Goal: Navigation & Orientation: Find specific page/section

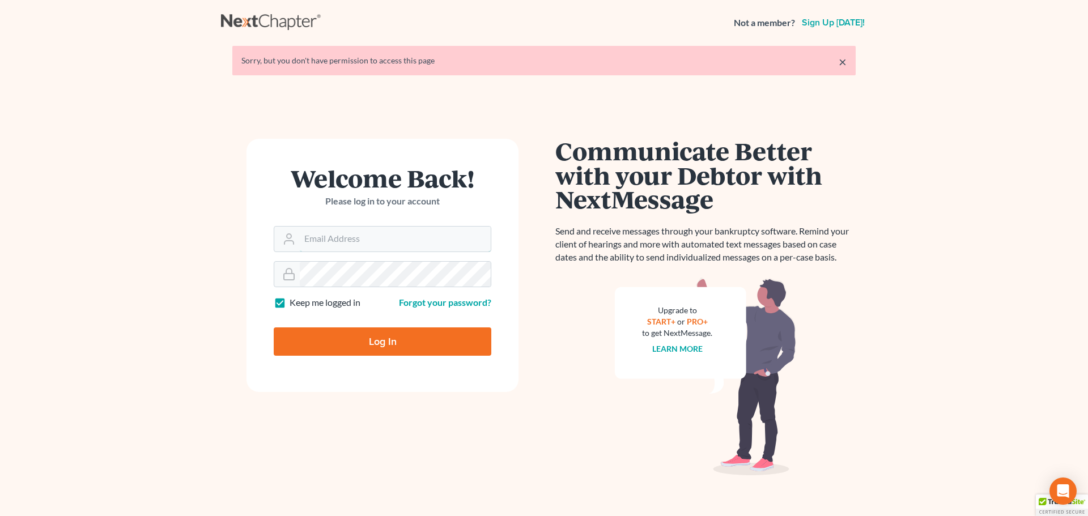
type input "[EMAIL_ADDRESS][DOMAIN_NAME]"
click at [378, 342] on input "Log In" at bounding box center [383, 342] width 218 height 28
type input "Thinking..."
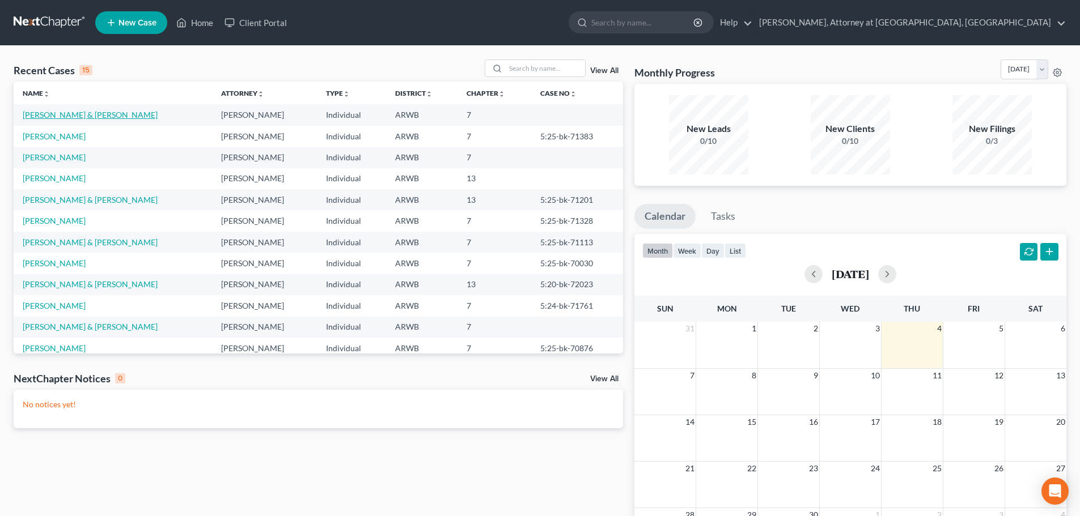
click at [85, 116] on link "Wimbley, Chairty & David" at bounding box center [90, 115] width 135 height 10
